Goal: Task Accomplishment & Management: Complete application form

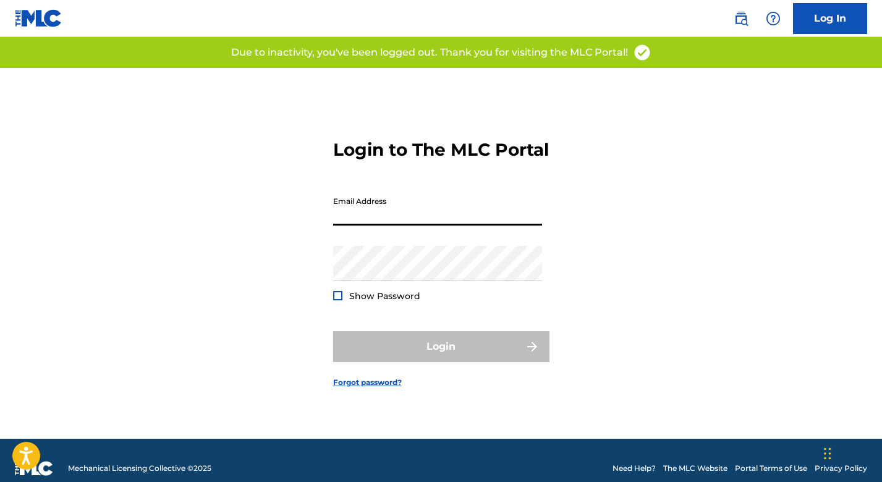
type input "[EMAIL_ADDRESS][DOMAIN_NAME]"
click at [441, 357] on button "Login" at bounding box center [441, 346] width 216 height 31
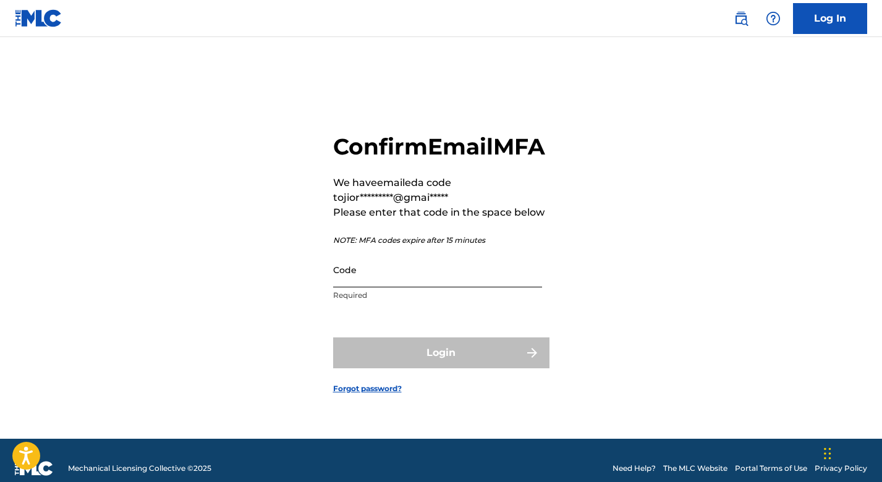
click at [471, 283] on input "Code" at bounding box center [437, 269] width 209 height 35
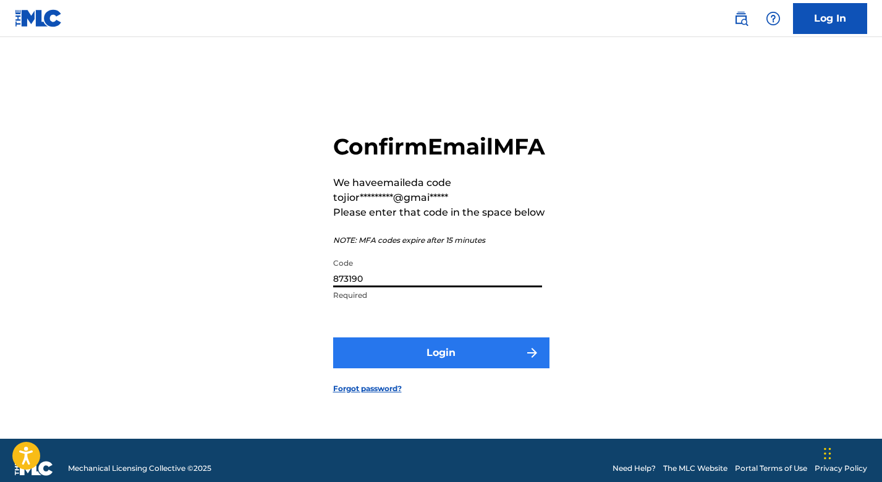
type input "873190"
click at [483, 360] on button "Login" at bounding box center [441, 353] width 216 height 31
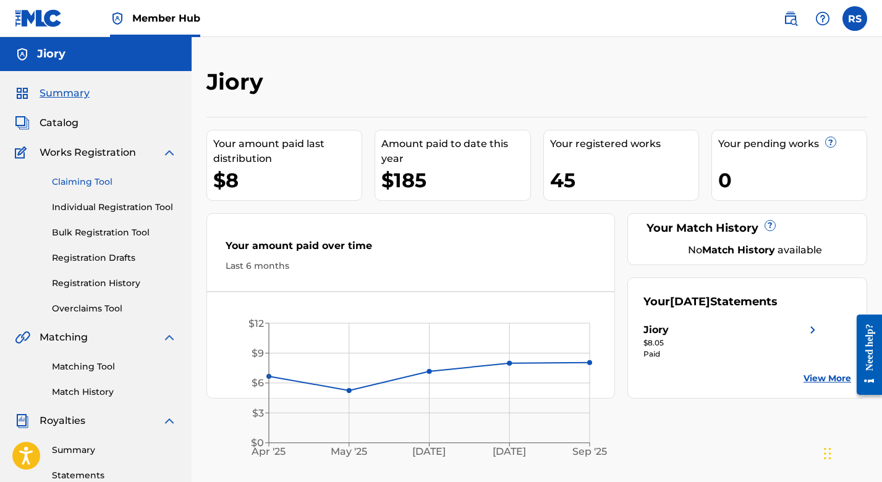
click at [119, 184] on link "Claiming Tool" at bounding box center [114, 182] width 125 height 13
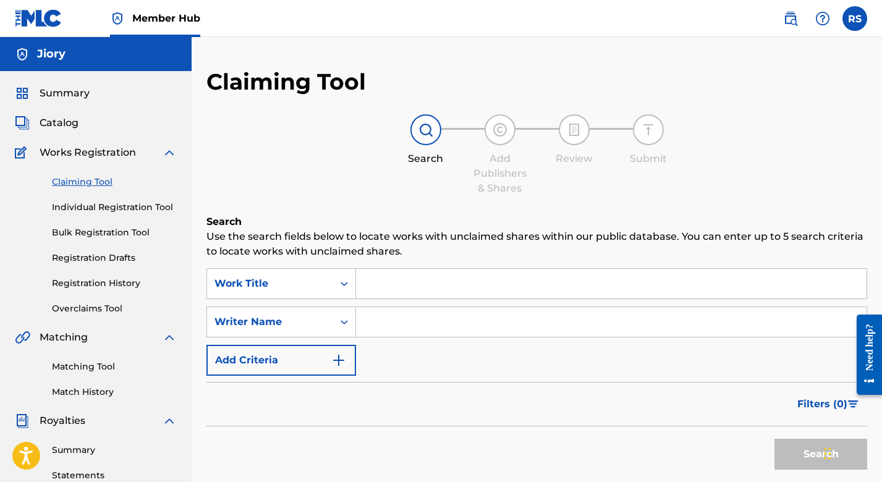
click at [391, 315] on input "Search Form" at bounding box center [611, 322] width 511 height 30
type input "[PERSON_NAME]"
click at [796, 461] on button "Search" at bounding box center [821, 454] width 93 height 31
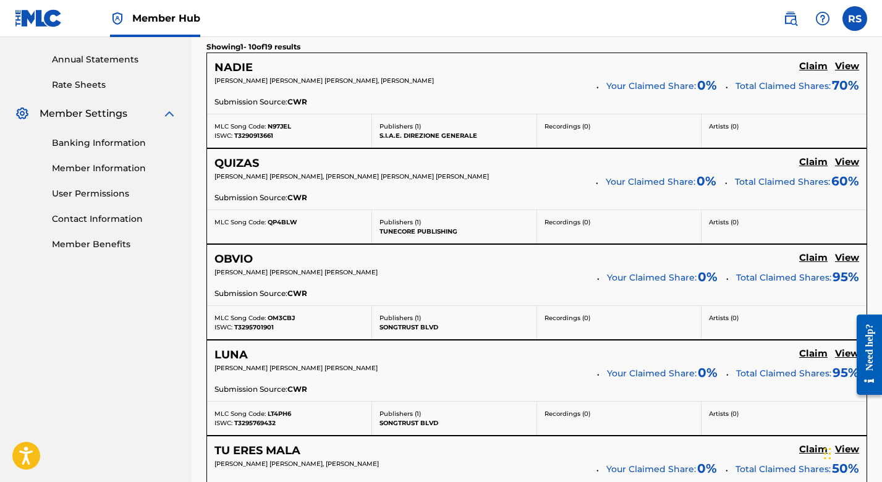
scroll to position [442, 0]
click at [811, 258] on h5 "Claim" at bounding box center [813, 258] width 28 height 12
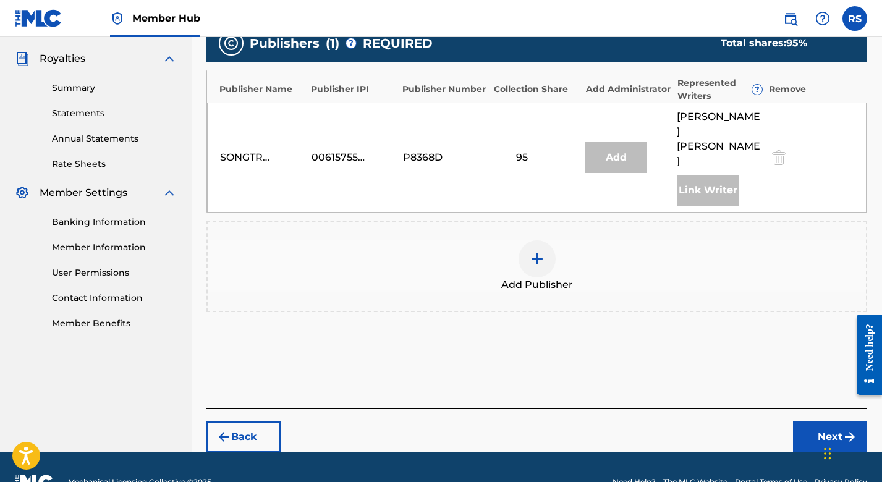
click at [549, 150] on div "95" at bounding box center [523, 157] width 56 height 15
click at [817, 422] on button "Next" at bounding box center [830, 437] width 74 height 31
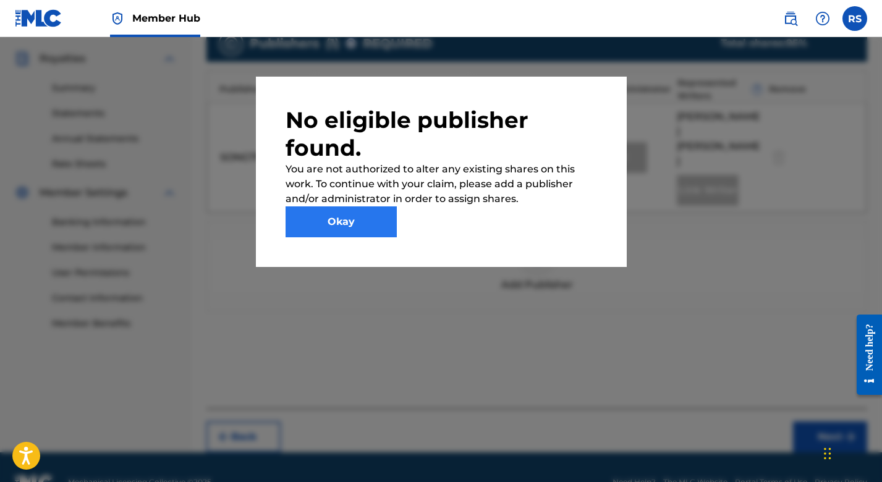
click at [380, 221] on button "Okay" at bounding box center [341, 221] width 111 height 31
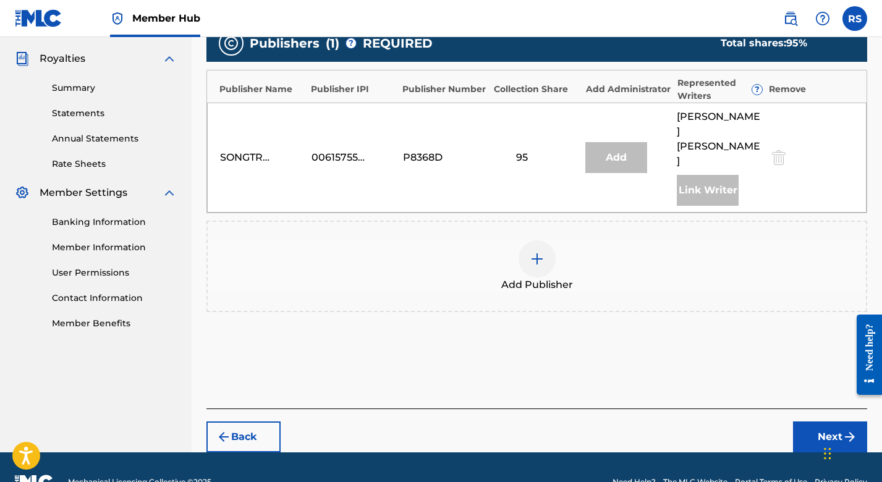
click at [516, 240] on div "Add Publisher" at bounding box center [537, 266] width 658 height 52
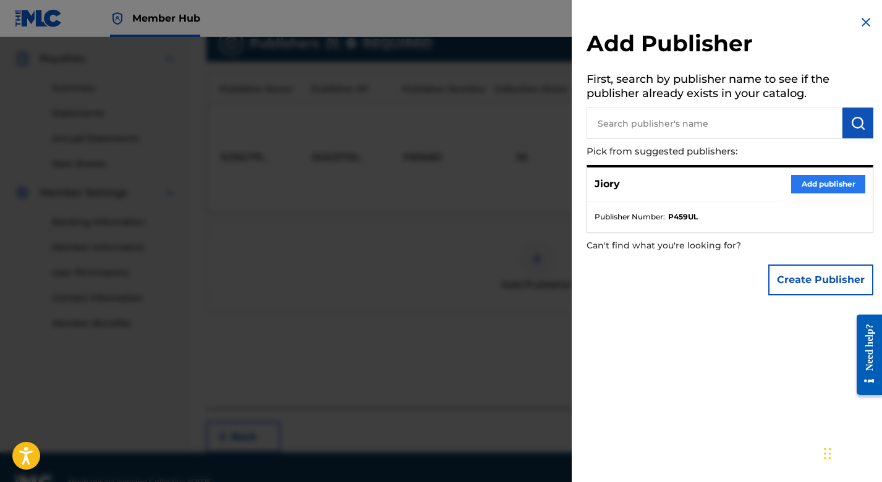
click at [828, 185] on button "Add publisher" at bounding box center [828, 184] width 74 height 19
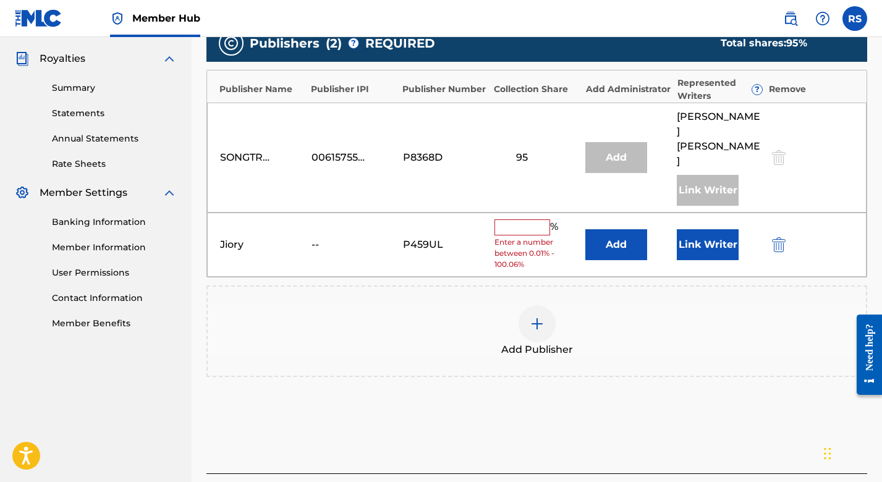
click at [543, 219] on input "text" at bounding box center [523, 227] width 56 height 16
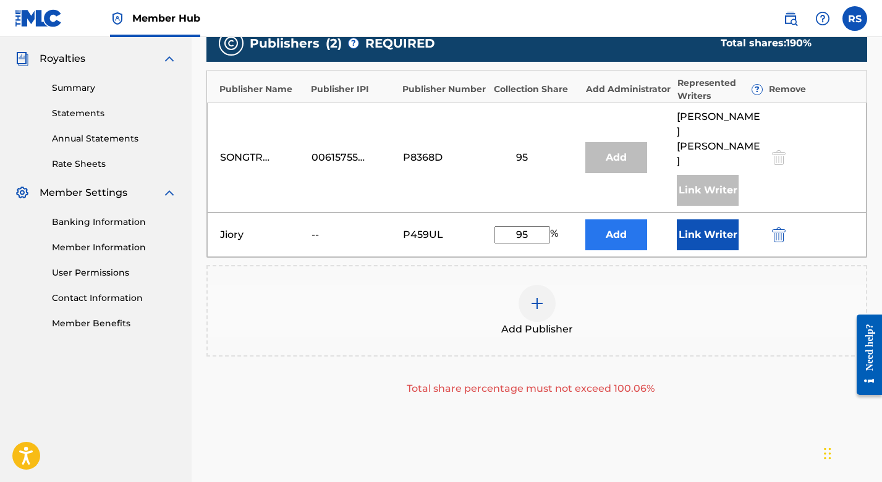
type input "95"
click at [621, 219] on button "Add" at bounding box center [616, 234] width 62 height 31
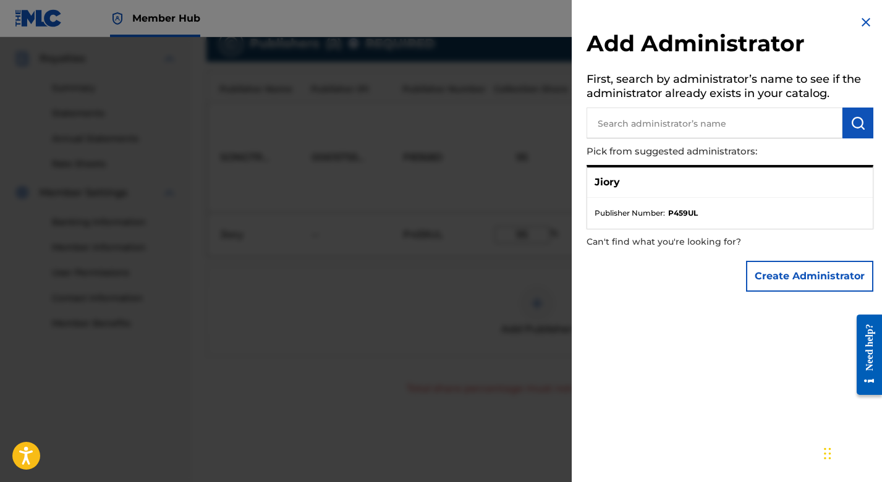
click at [652, 176] on div "Jiory" at bounding box center [730, 183] width 286 height 30
click at [844, 278] on button "Create Administrator" at bounding box center [809, 276] width 127 height 31
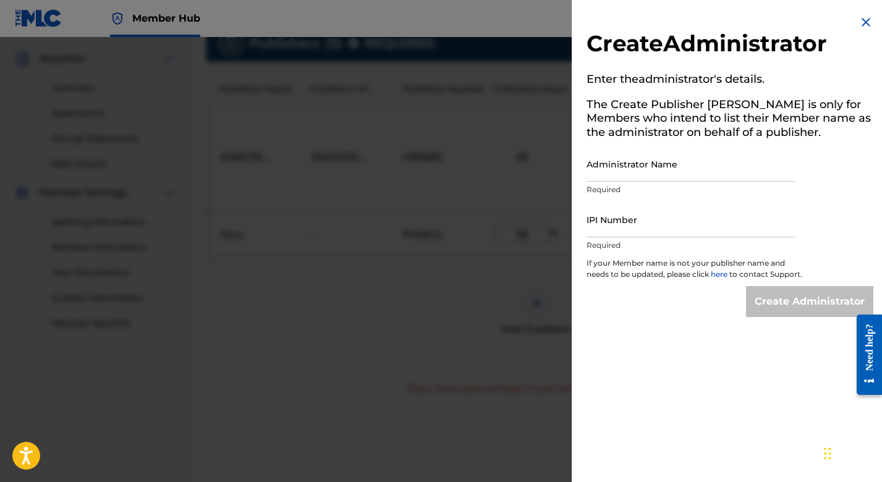
click at [862, 26] on img at bounding box center [866, 22] width 15 height 15
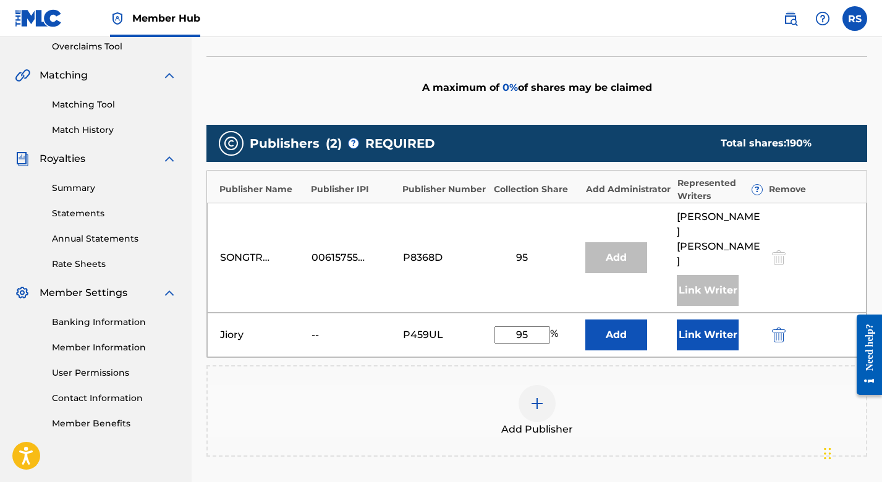
scroll to position [300, 0]
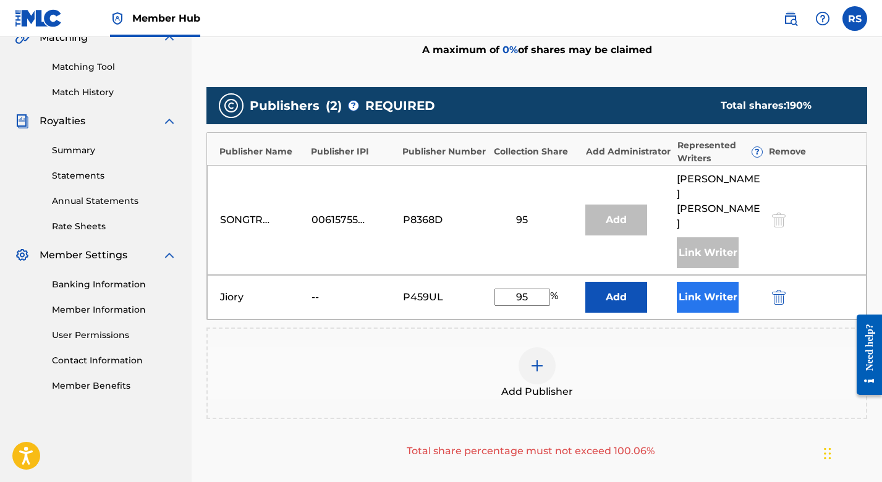
click at [713, 282] on button "Link Writer" at bounding box center [708, 297] width 62 height 31
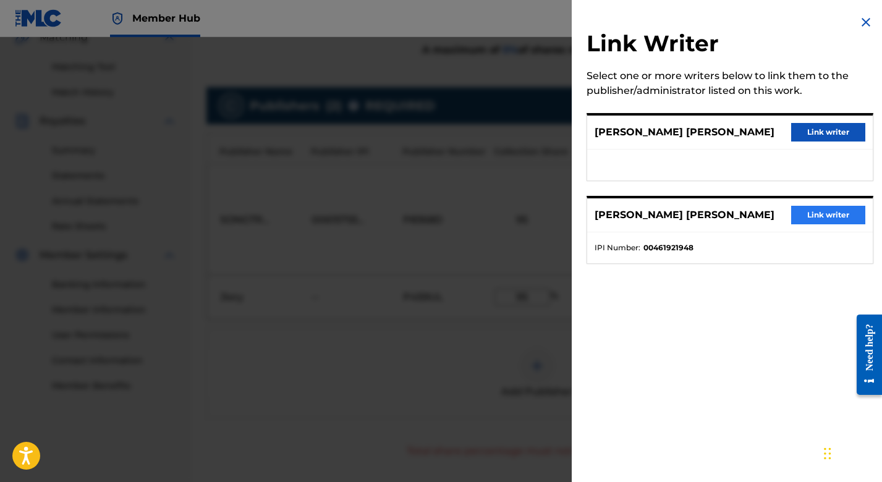
click at [823, 214] on button "Link writer" at bounding box center [828, 215] width 74 height 19
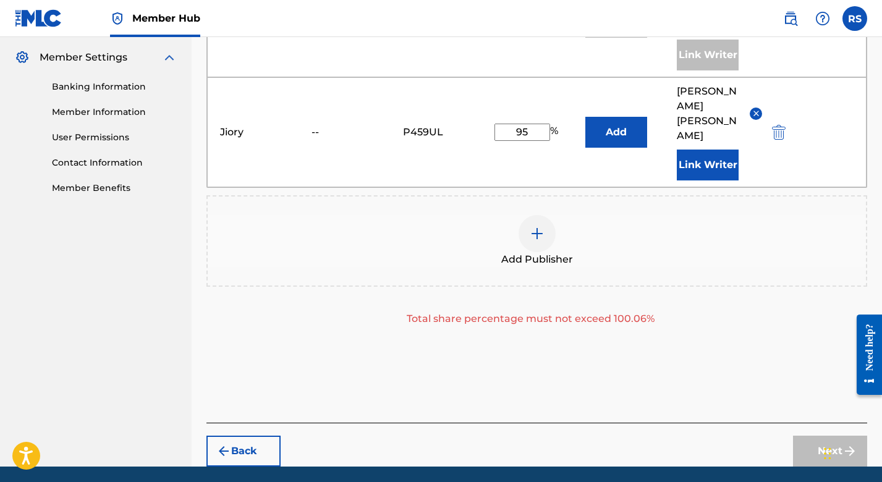
scroll to position [497, 0]
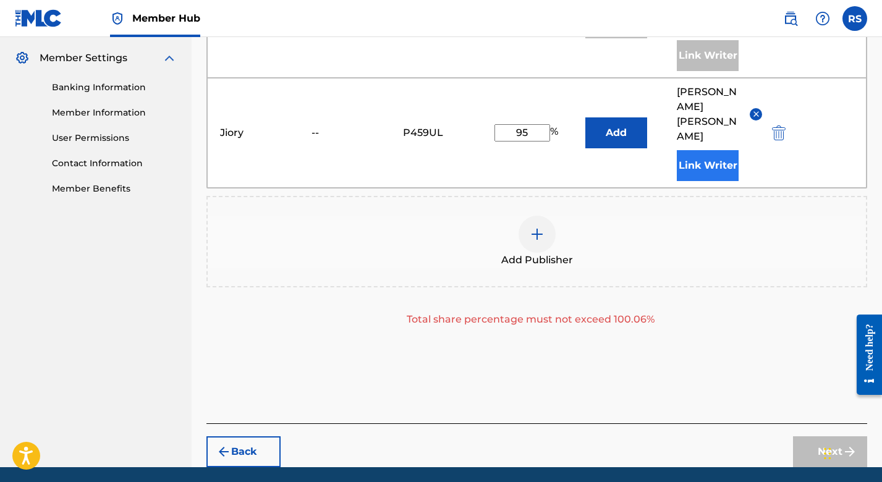
click at [710, 150] on button "Link Writer" at bounding box center [708, 165] width 62 height 31
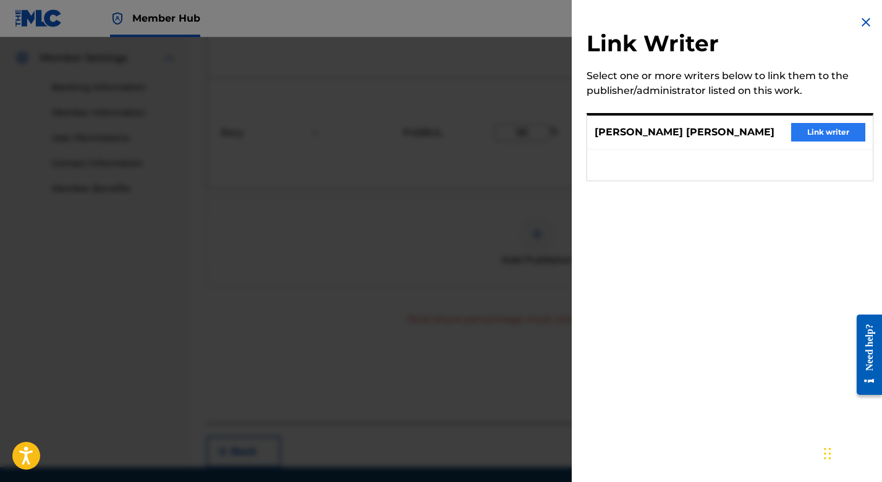
click at [825, 132] on button "Link writer" at bounding box center [828, 132] width 74 height 19
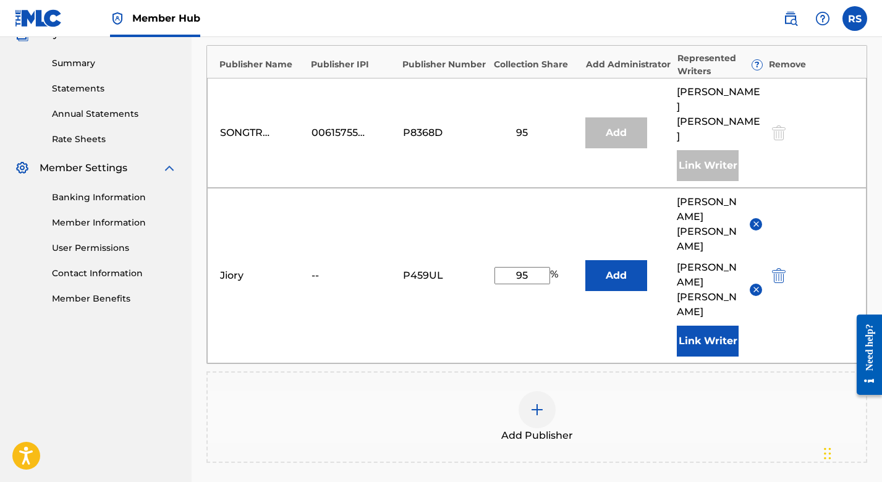
scroll to position [386, 0]
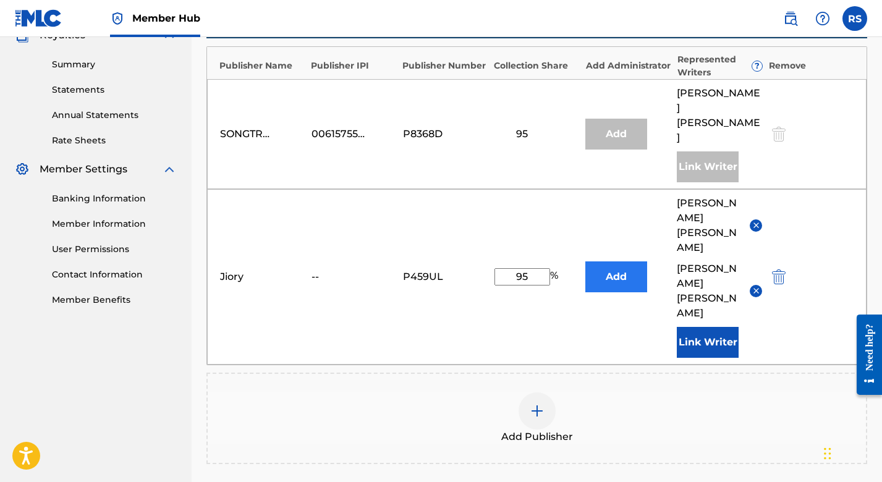
click at [636, 262] on button "Add" at bounding box center [616, 277] width 62 height 31
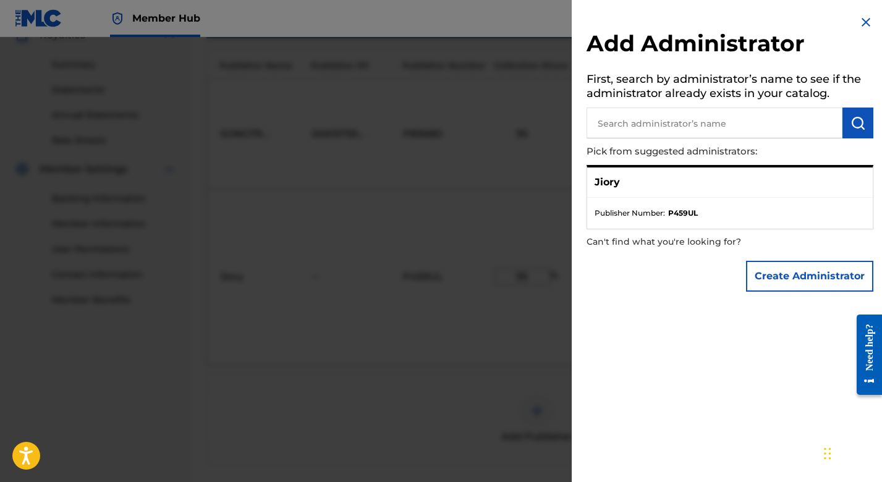
click at [675, 205] on ul "Publisher Number : P459UL" at bounding box center [730, 213] width 286 height 31
click at [648, 189] on div "Jiory" at bounding box center [730, 183] width 286 height 30
click at [600, 198] on ul "Publisher Number : P459UL" at bounding box center [730, 213] width 286 height 31
click at [603, 184] on p "Jiory" at bounding box center [607, 182] width 25 height 15
click at [859, 23] on img at bounding box center [866, 22] width 15 height 15
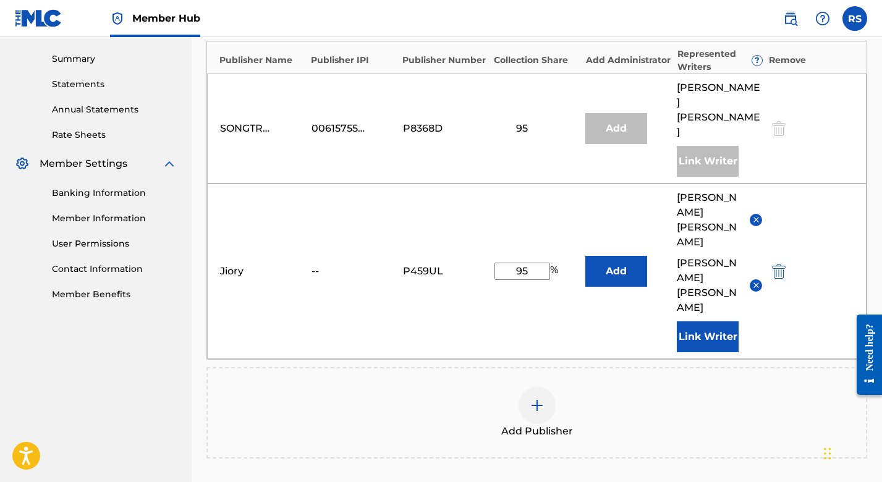
scroll to position [344, 0]
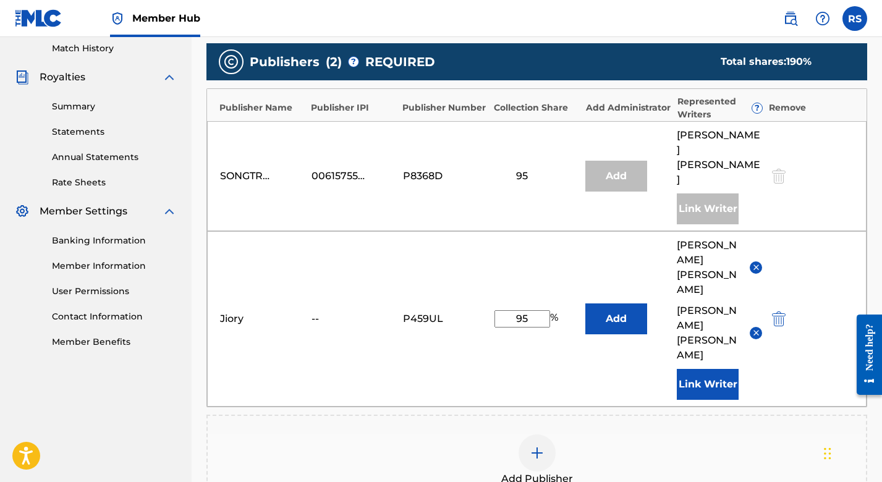
click at [540, 310] on input "95" at bounding box center [523, 318] width 56 height 17
